Goal: Information Seeking & Learning: Learn about a topic

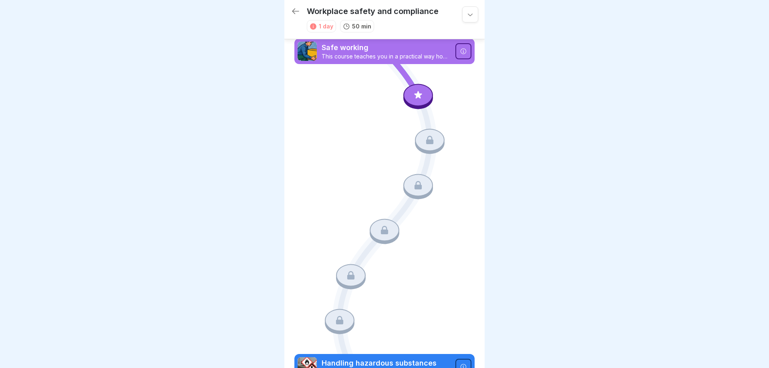
click at [418, 97] on icon at bounding box center [418, 95] width 8 height 8
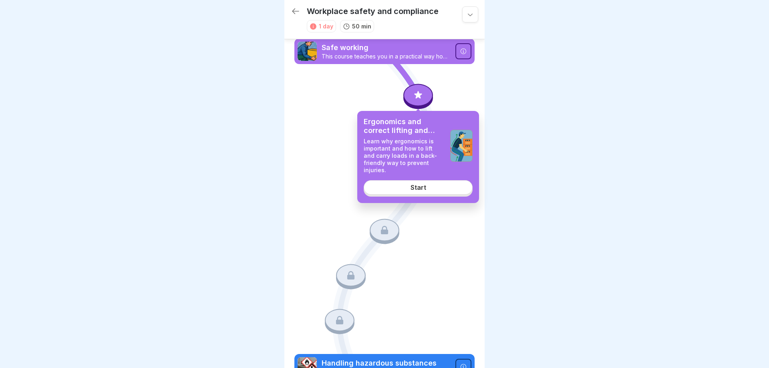
click at [417, 180] on link "Start" at bounding box center [418, 187] width 109 height 14
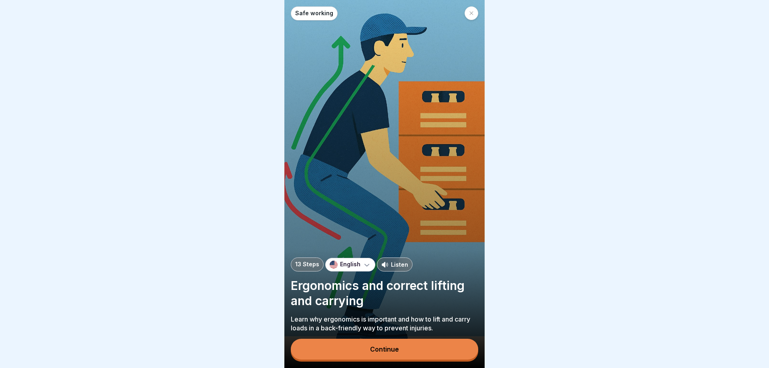
click at [368, 266] on icon at bounding box center [367, 265] width 8 height 8
click at [366, 266] on icon at bounding box center [367, 265] width 8 height 8
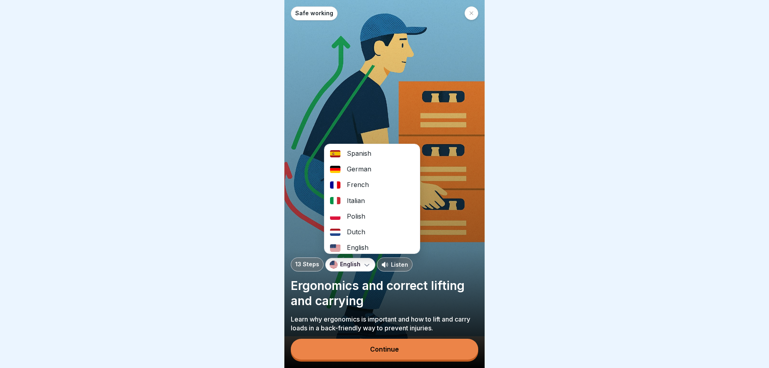
click at [357, 231] on div "Dutch" at bounding box center [371, 232] width 95 height 16
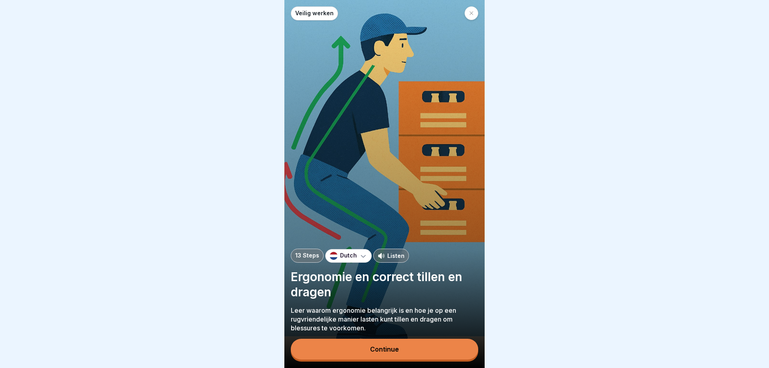
click at [376, 351] on div "Continue" at bounding box center [384, 349] width 29 height 7
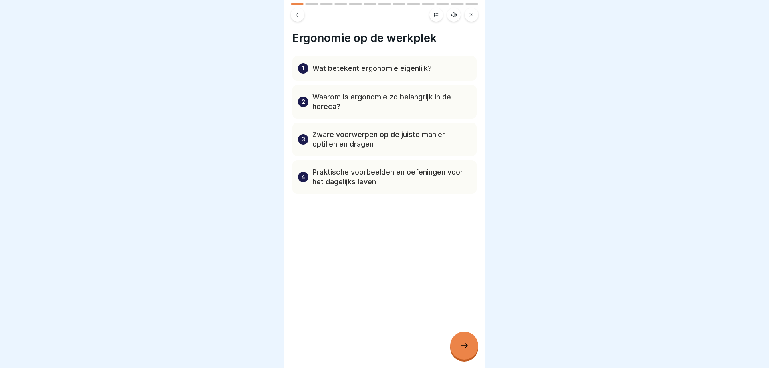
click at [460, 341] on div at bounding box center [464, 346] width 28 height 28
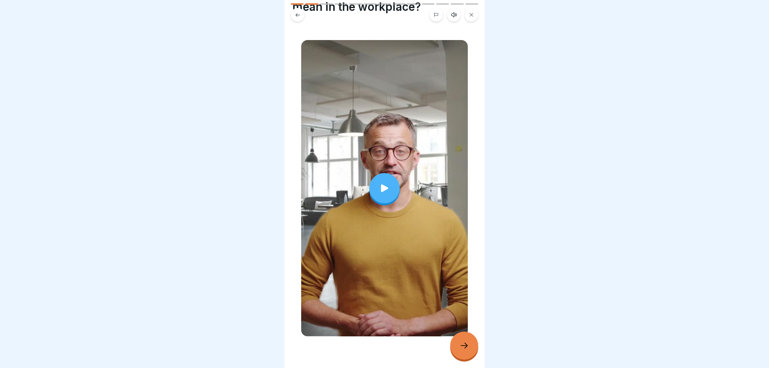
scroll to position [61, 0]
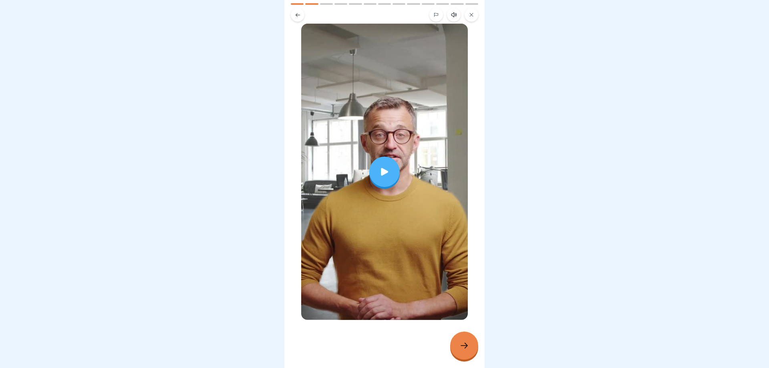
click at [455, 342] on div at bounding box center [464, 346] width 28 height 28
click at [462, 346] on icon at bounding box center [464, 346] width 10 height 10
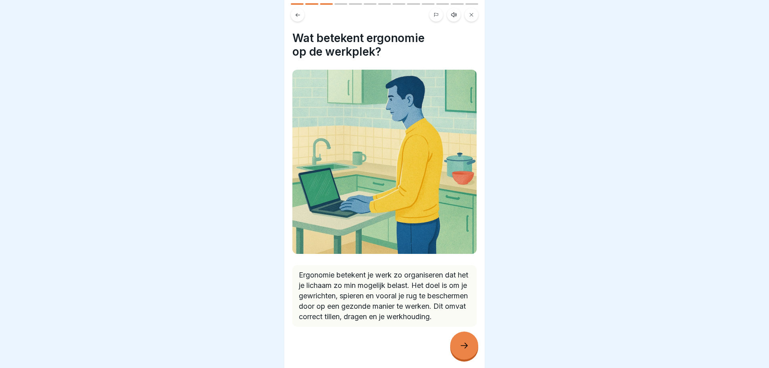
click at [463, 345] on icon at bounding box center [464, 346] width 10 height 10
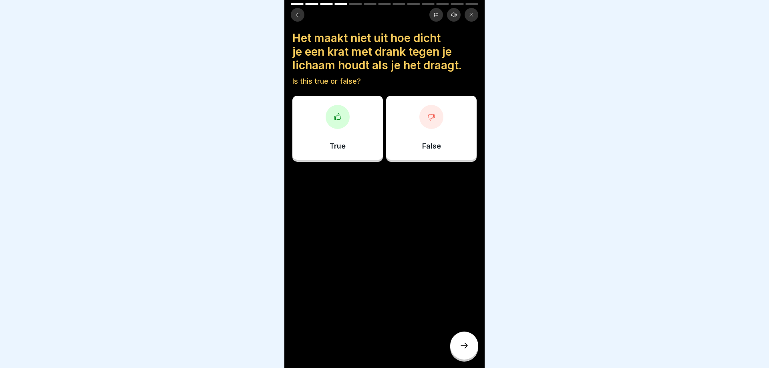
click at [430, 137] on div "False" at bounding box center [431, 128] width 90 height 64
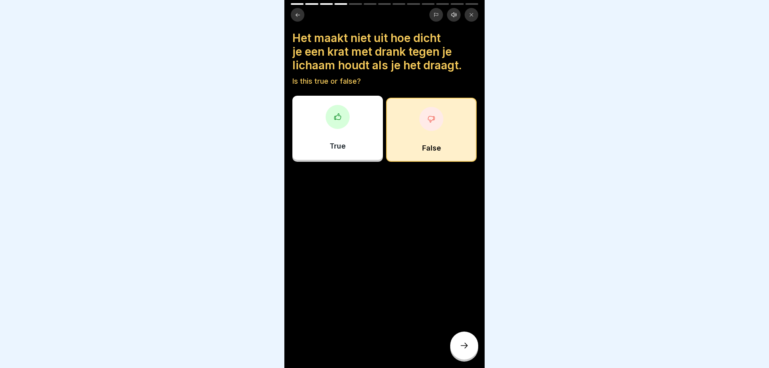
click at [462, 348] on icon at bounding box center [464, 346] width 10 height 10
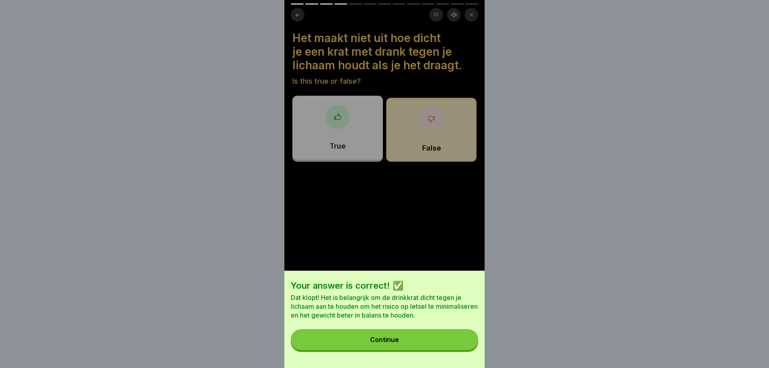
click at [434, 342] on button "Continue" at bounding box center [384, 339] width 187 height 21
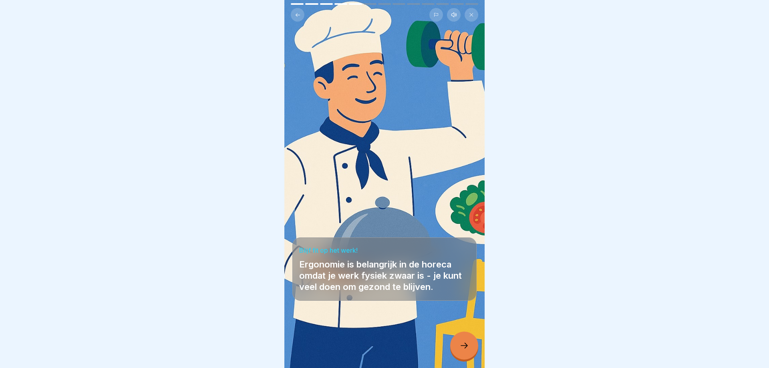
click at [464, 351] on div at bounding box center [464, 346] width 28 height 28
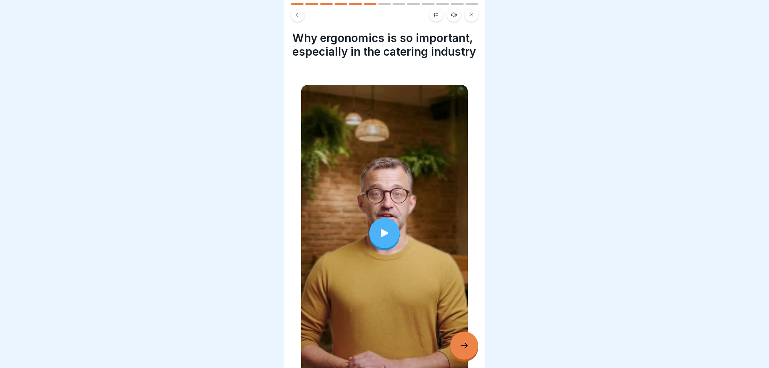
click at [464, 345] on icon at bounding box center [464, 346] width 10 height 10
click at [469, 339] on div at bounding box center [464, 346] width 28 height 28
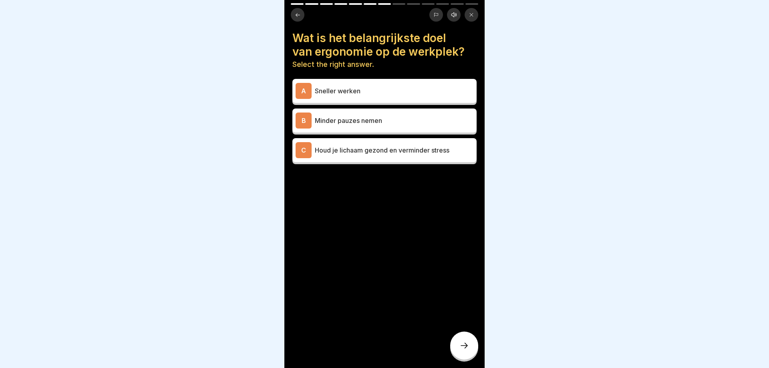
click at [323, 153] on p "Houd je lichaam gezond en verminder stress" at bounding box center [394, 150] width 159 height 10
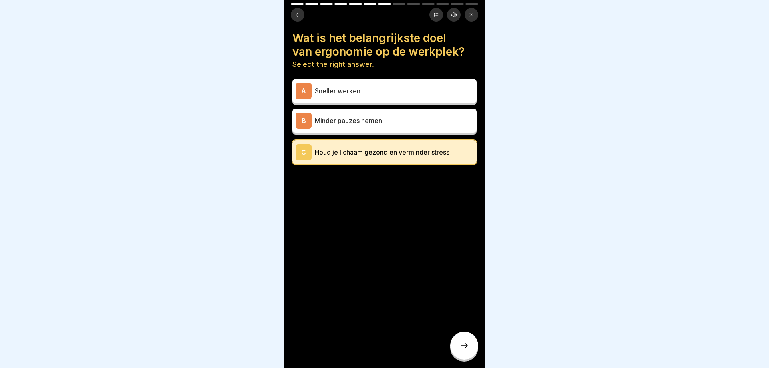
click at [476, 347] on div at bounding box center [464, 346] width 28 height 28
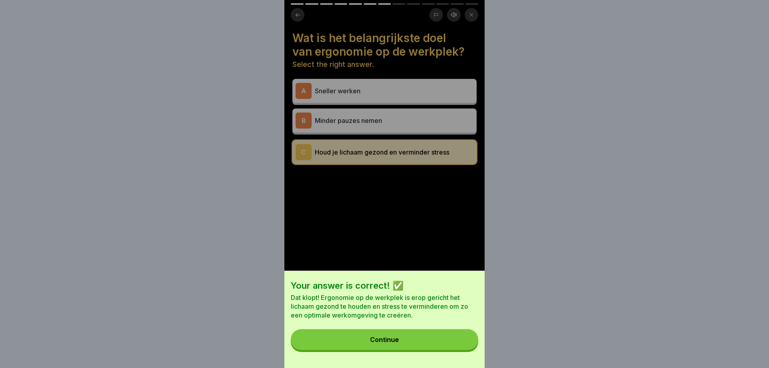
click at [417, 329] on div "Your answer is correct! ✅ Dat klopt! Ergonomie op de werkplek is erop gericht h…" at bounding box center [384, 319] width 200 height 97
click at [394, 337] on div "Continue" at bounding box center [384, 339] width 29 height 7
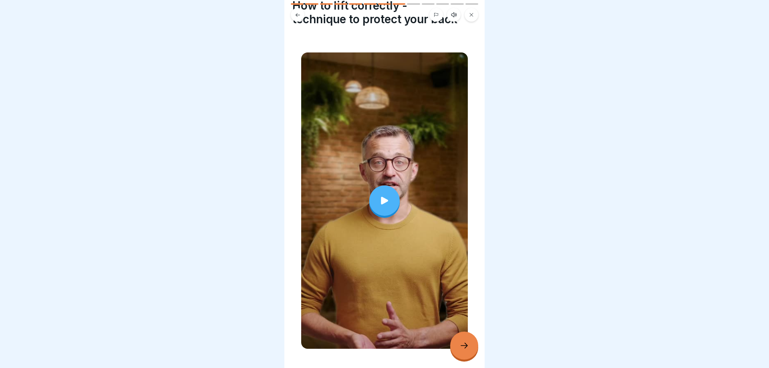
scroll to position [48, 0]
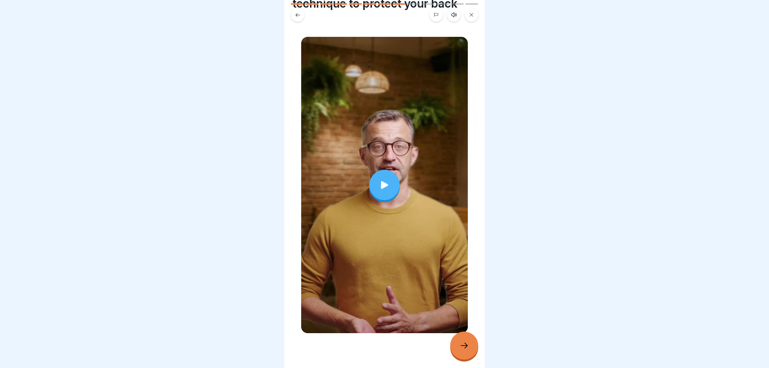
click at [462, 349] on icon at bounding box center [464, 346] width 10 height 10
click at [469, 348] on div at bounding box center [464, 346] width 28 height 28
